Goal: Find contact information: Find contact information

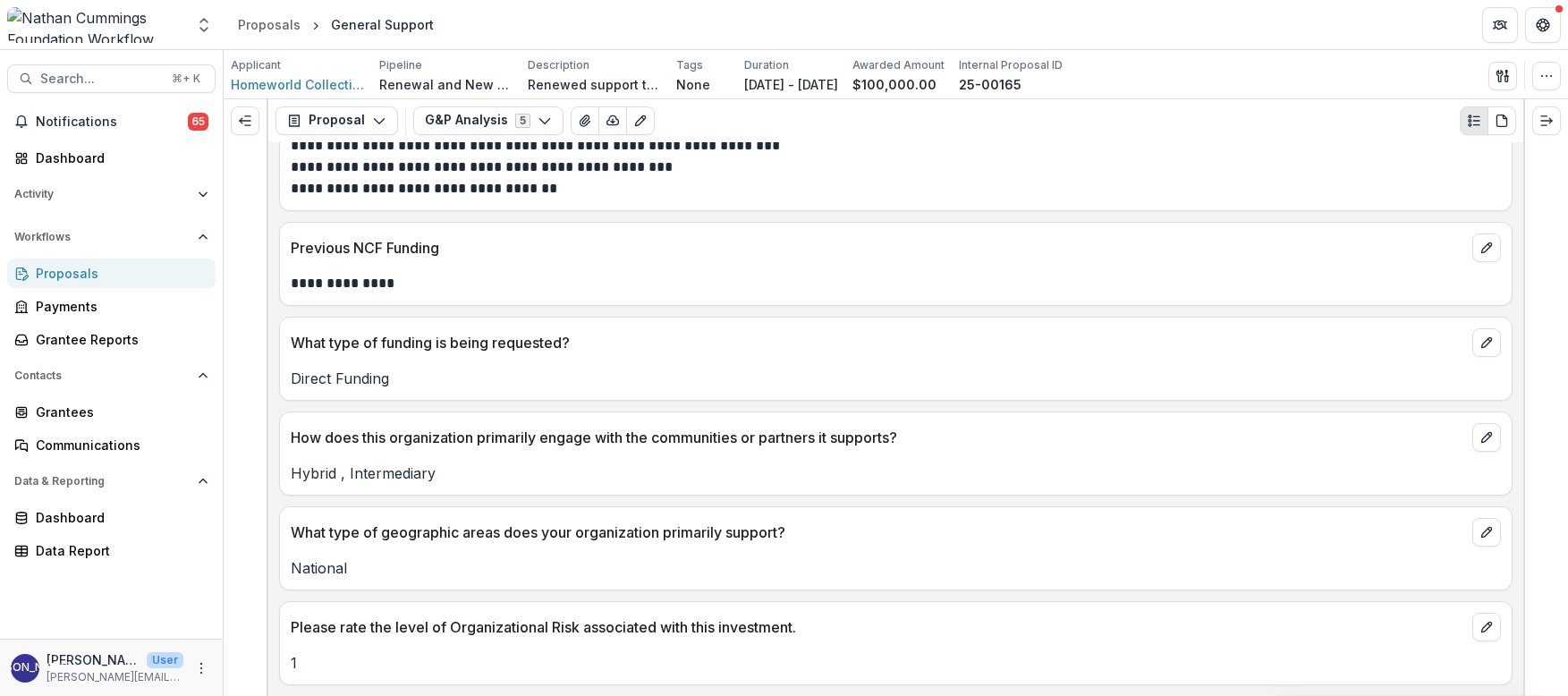
scroll to position [1126, 0]
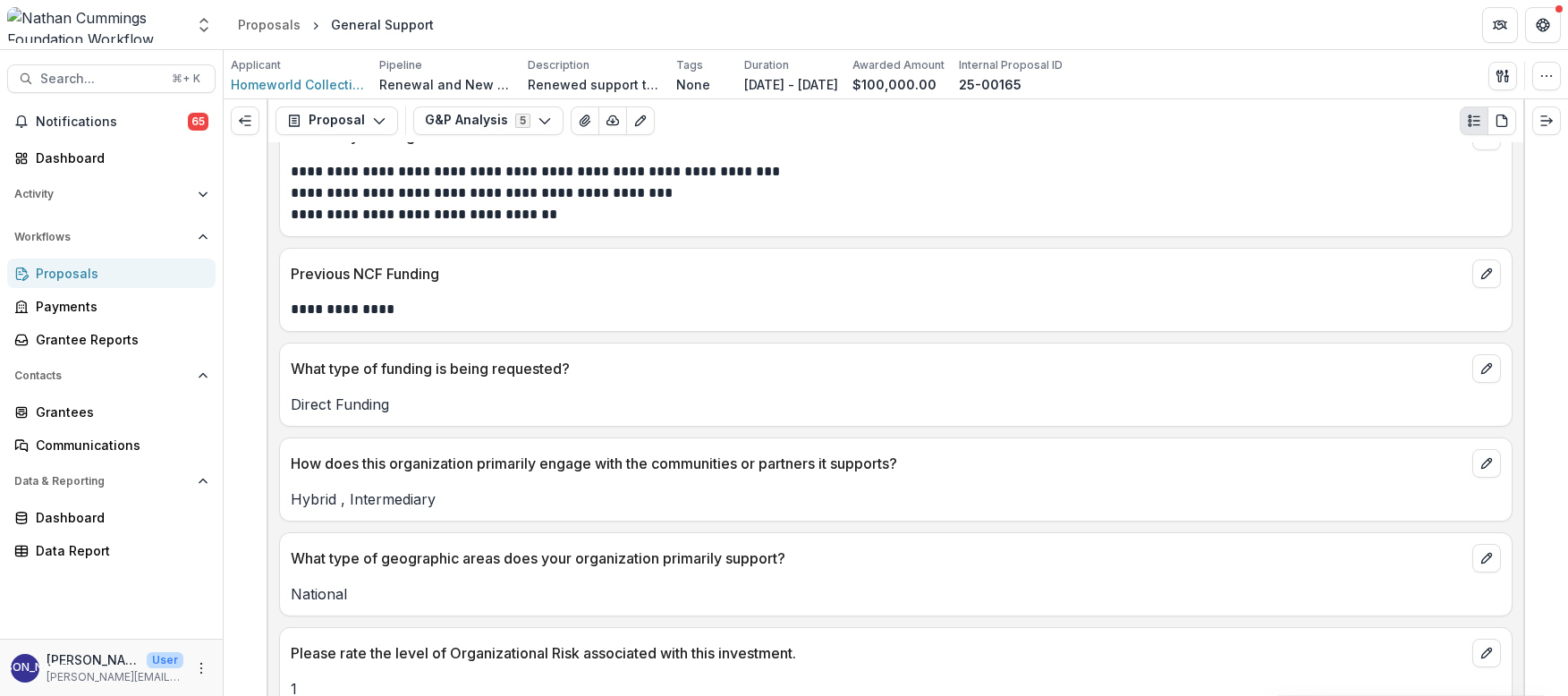
click at [118, 273] on div "Proposals" at bounding box center [119, 273] width 166 height 19
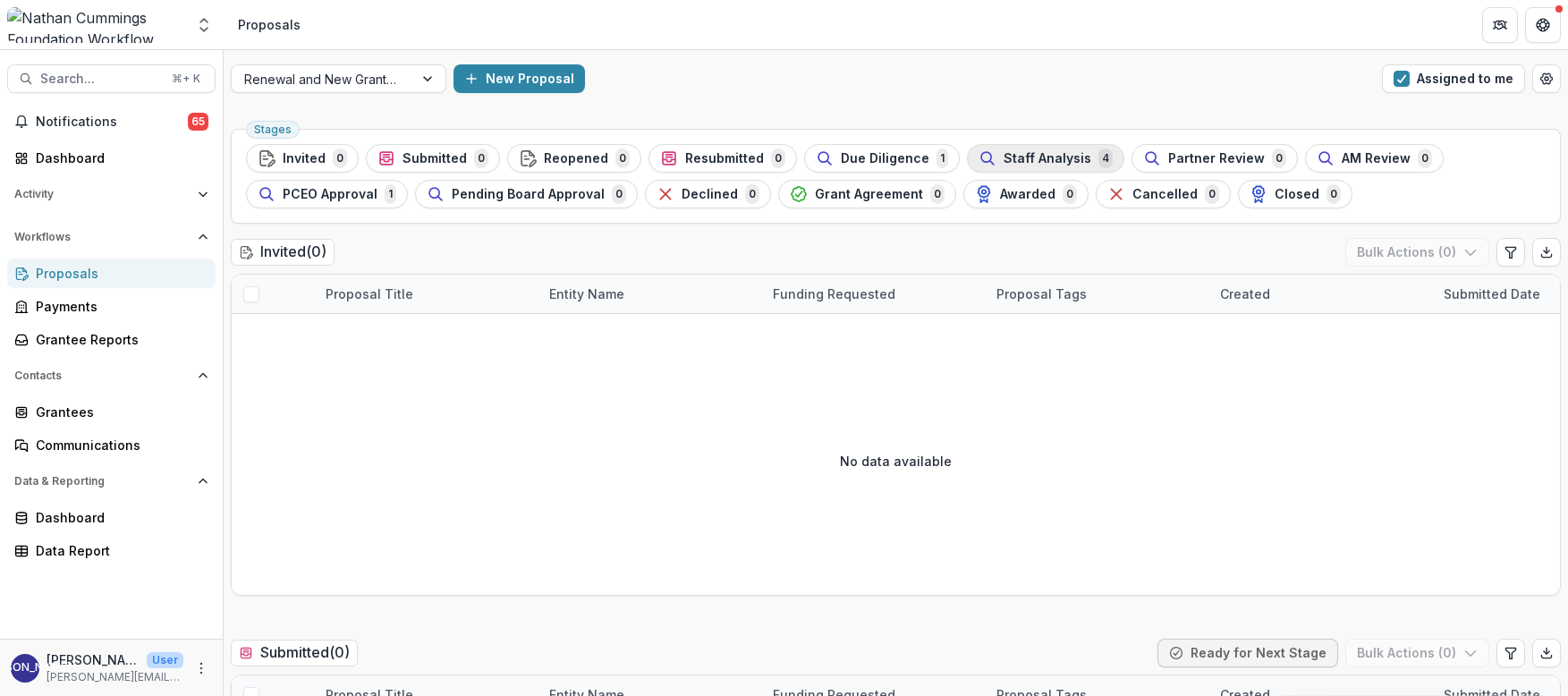
click at [1052, 158] on span "Staff Analysis" at bounding box center [1047, 159] width 87 height 16
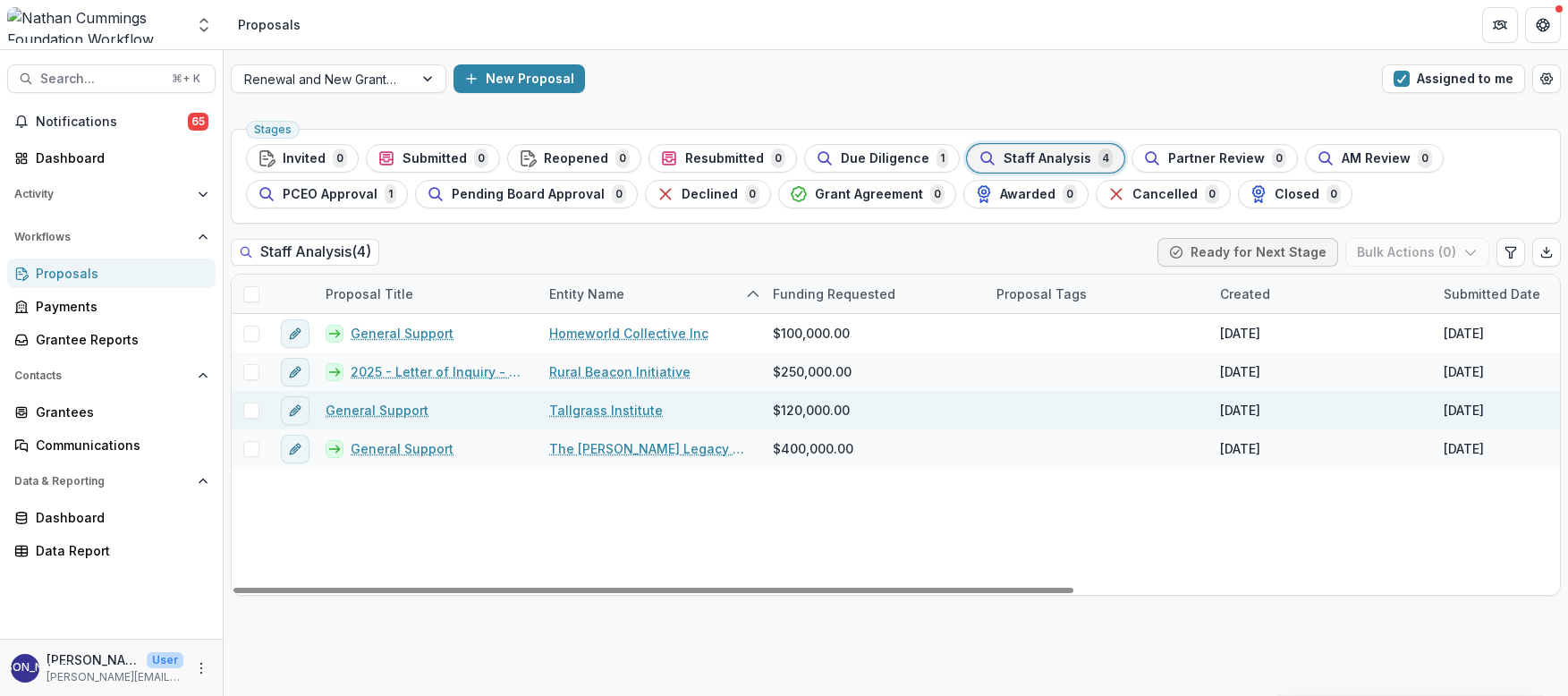
click at [399, 410] on link "General Support" at bounding box center [376, 410] width 103 height 19
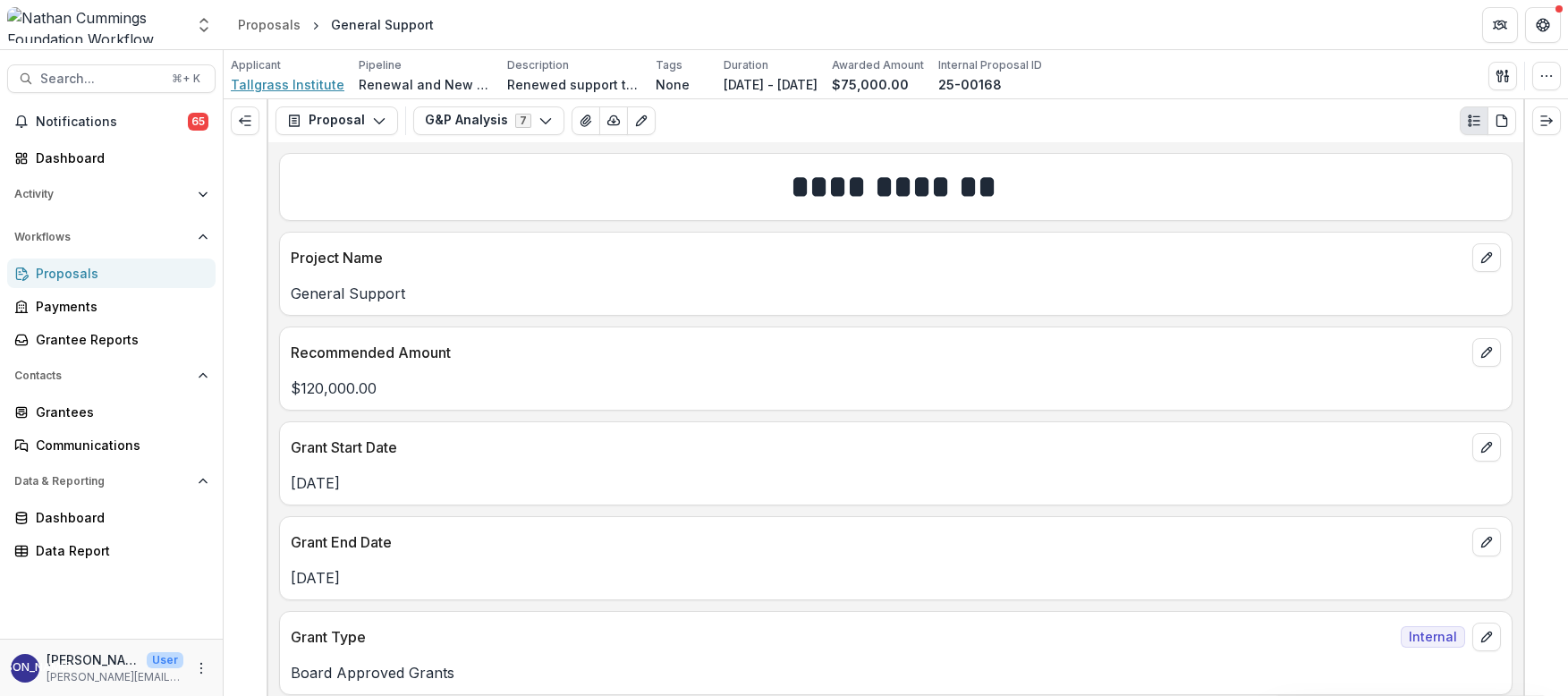
click at [310, 82] on span "Tallgrass Institute" at bounding box center [288, 84] width 114 height 19
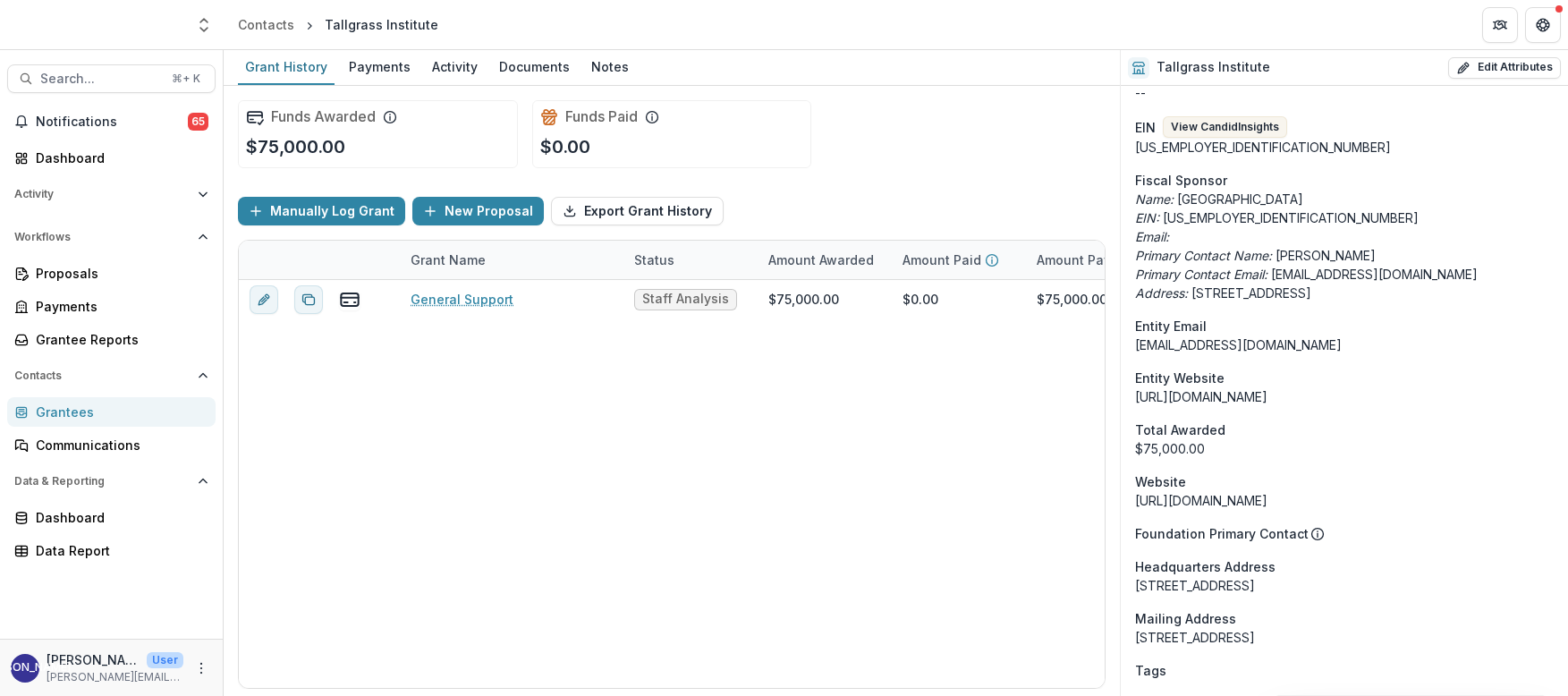
scroll to position [969, 0]
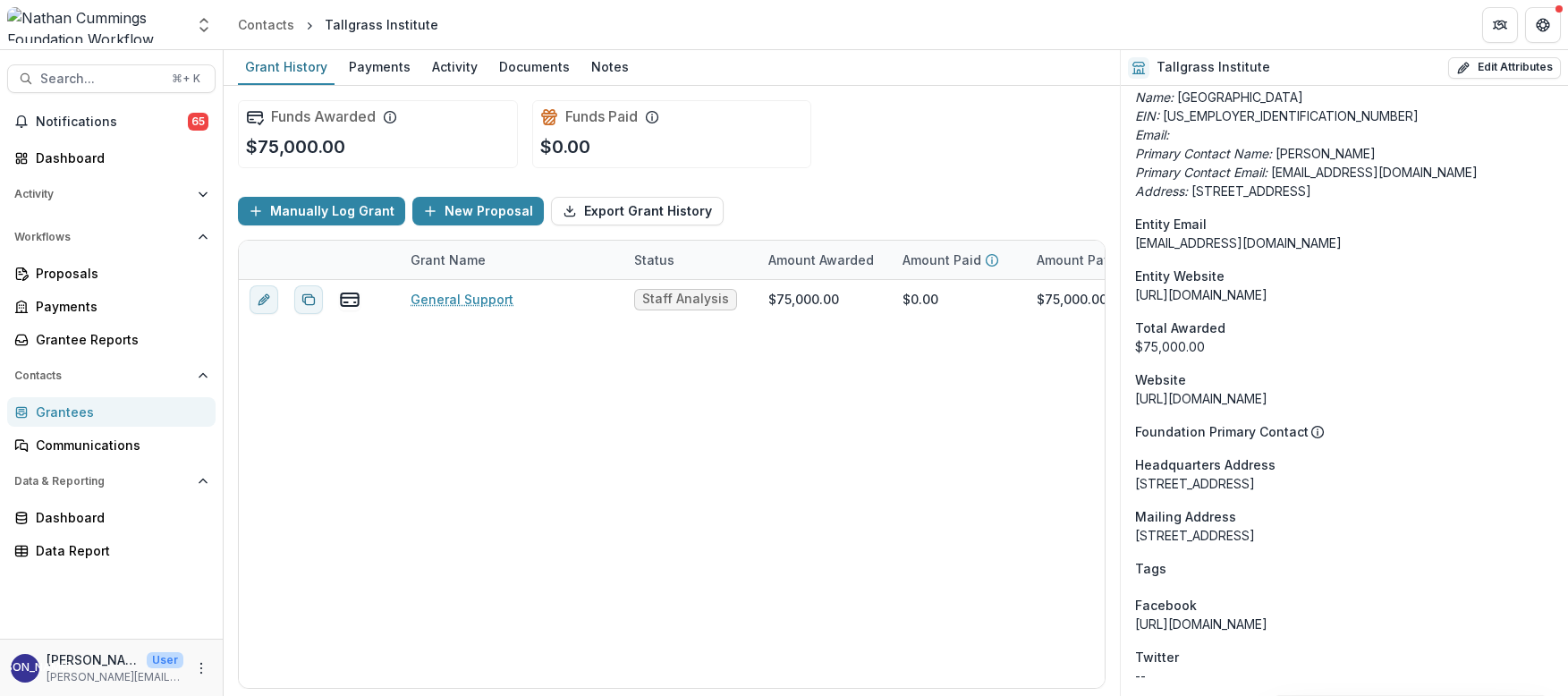
drag, startPoint x: 1432, startPoint y: 478, endPoint x: 1133, endPoint y: 488, distance: 299.2
click at [1133, 488] on div "Onboarding Completed DBA Tallgrass Institute is a project of [GEOGRAPHIC_DATA] …" at bounding box center [1345, 218] width 447 height 2200
copy div "[STREET_ADDRESS]"
